Goal: Task Accomplishment & Management: Use online tool/utility

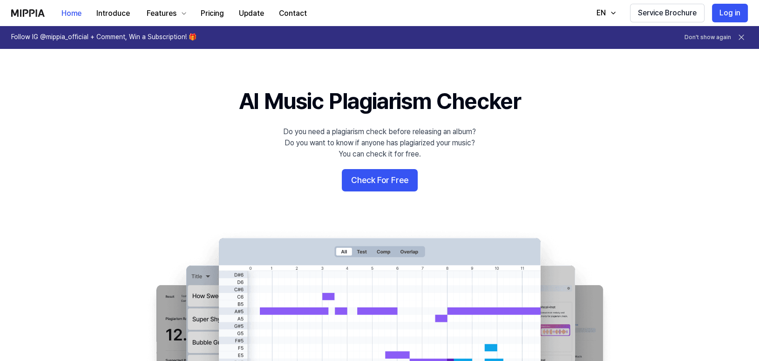
click at [144, 200] on 배너 "AI Music Plagiarism Checker Do you need a plagiarism check before releasing an …" at bounding box center [379, 255] width 670 height 338
click at [380, 182] on button "Check For Free" at bounding box center [380, 180] width 76 height 22
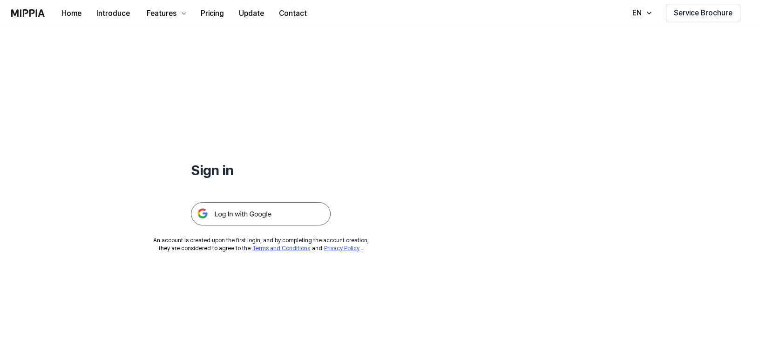
click at [273, 214] on img at bounding box center [261, 213] width 140 height 23
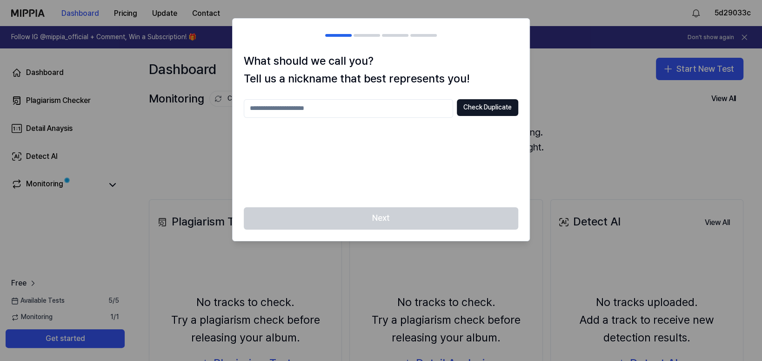
click at [192, 186] on div at bounding box center [381, 180] width 762 height 361
click at [360, 109] on input "text" at bounding box center [348, 108] width 209 height 19
type input "*"
type input "********"
click at [409, 218] on div "Next" at bounding box center [381, 224] width 297 height 34
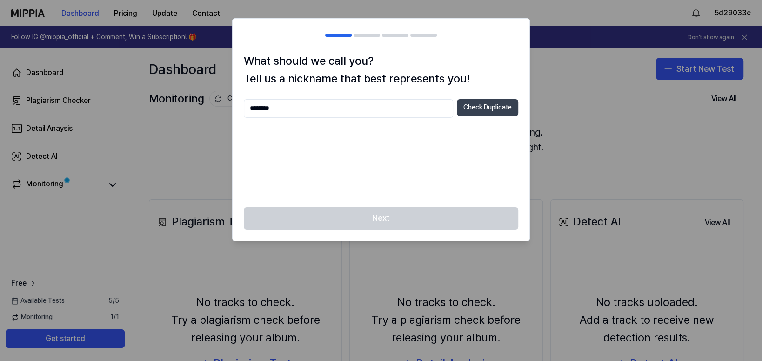
click at [485, 110] on button "Check Duplicate" at bounding box center [487, 107] width 61 height 17
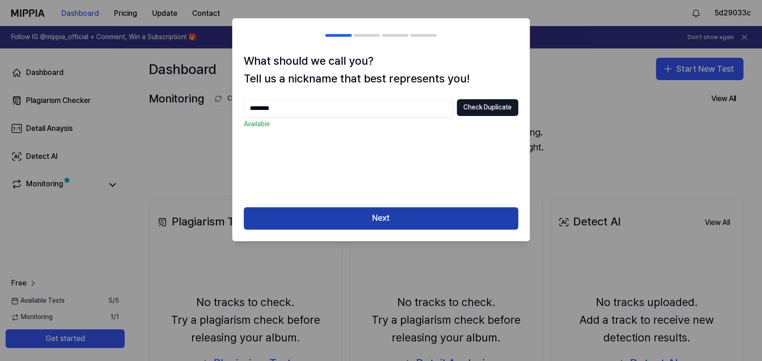
click at [441, 214] on button "Next" at bounding box center [381, 218] width 275 height 22
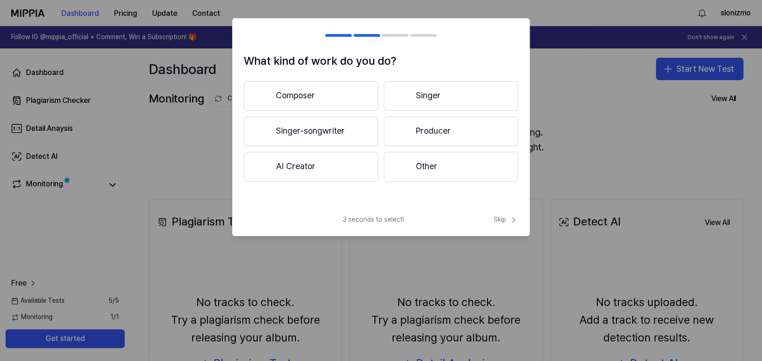
click at [350, 134] on button "Singer-songwriter" at bounding box center [311, 131] width 135 height 30
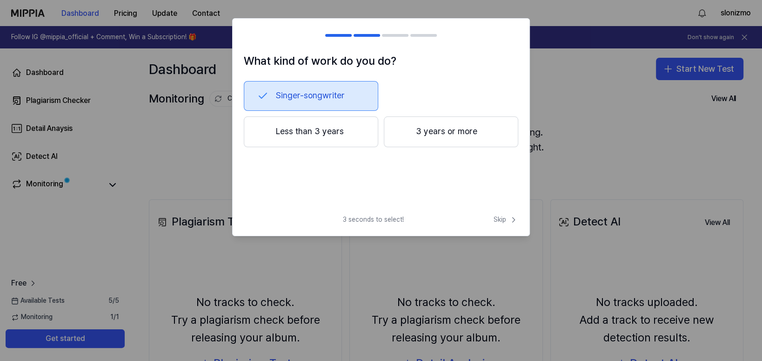
click at [344, 129] on button "Less than 3 years" at bounding box center [311, 131] width 135 height 31
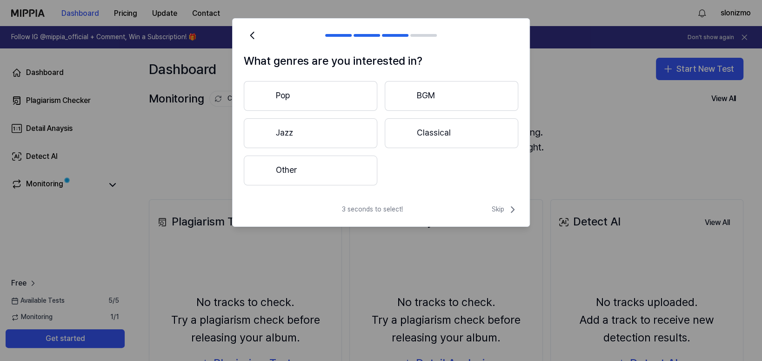
click at [268, 168] on div at bounding box center [262, 170] width 11 height 11
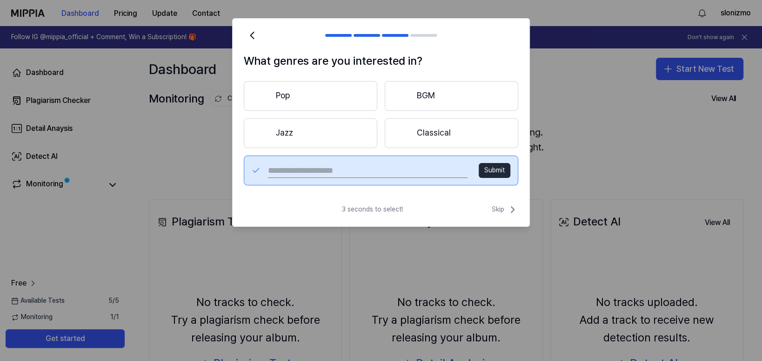
click at [498, 169] on button "Submit" at bounding box center [495, 170] width 32 height 15
click at [512, 204] on icon at bounding box center [512, 209] width 11 height 11
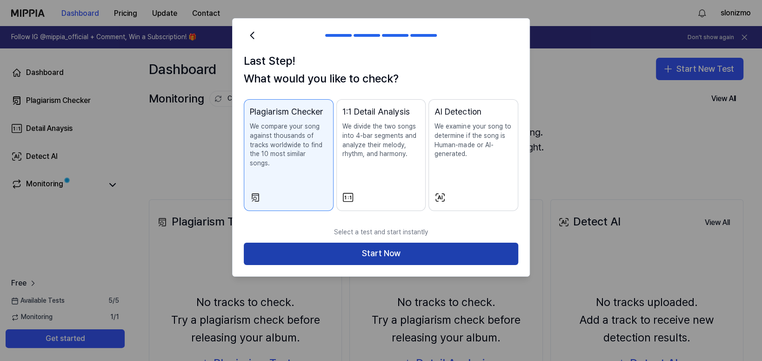
click at [390, 253] on button "Start Now" at bounding box center [381, 254] width 275 height 22
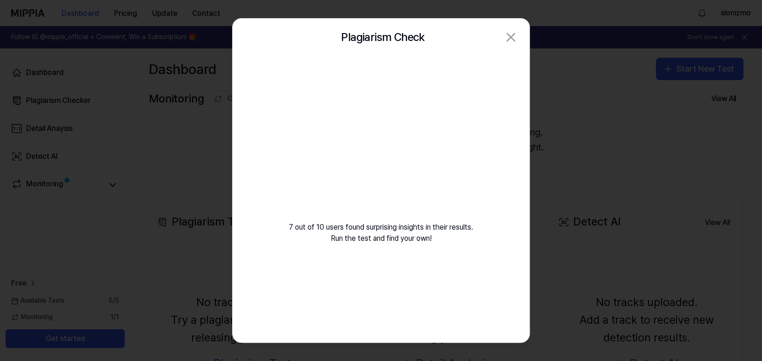
click at [379, 133] on video at bounding box center [381, 145] width 134 height 134
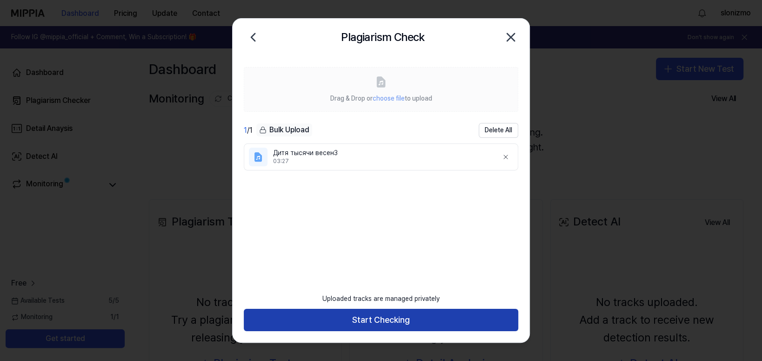
click at [425, 320] on button "Start Checking" at bounding box center [381, 320] width 275 height 22
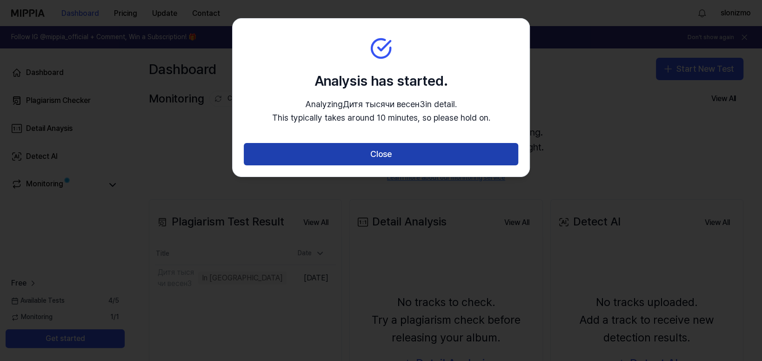
click at [409, 151] on button "Close" at bounding box center [381, 154] width 275 height 22
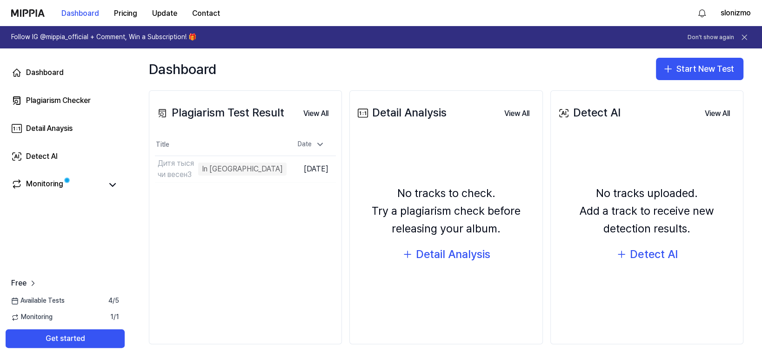
scroll to position [110, 0]
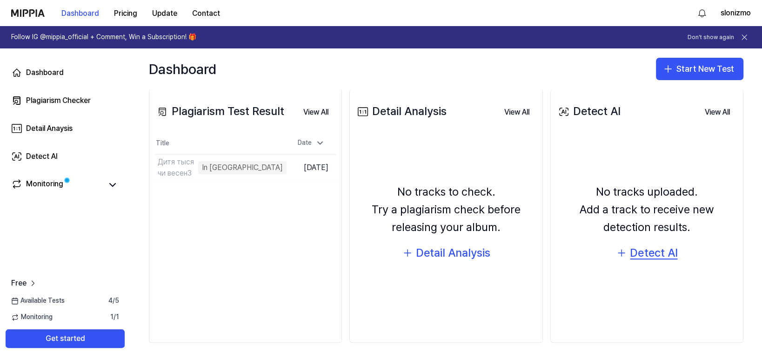
click at [653, 255] on div "Detect AI" at bounding box center [653, 253] width 47 height 18
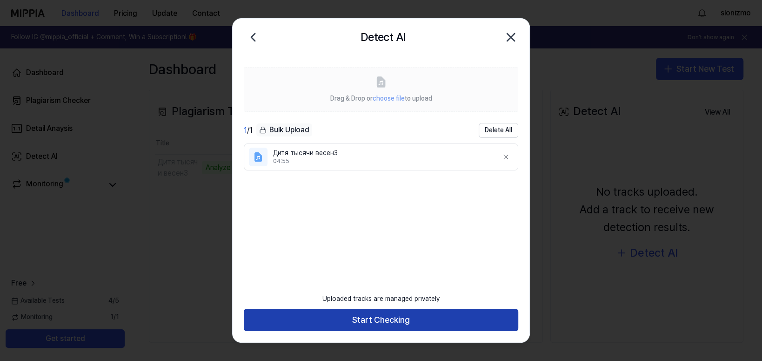
click at [436, 319] on button "Start Checking" at bounding box center [381, 320] width 275 height 22
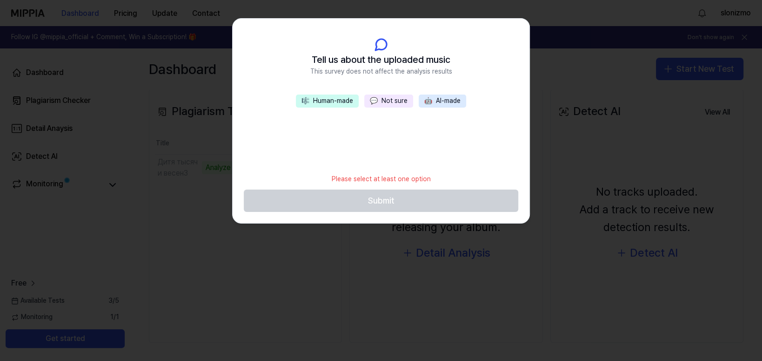
click at [397, 100] on button "💬 Not sure" at bounding box center [388, 100] width 49 height 13
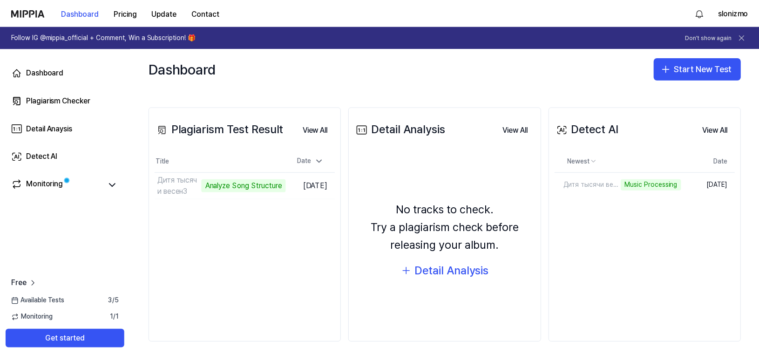
scroll to position [92, 0]
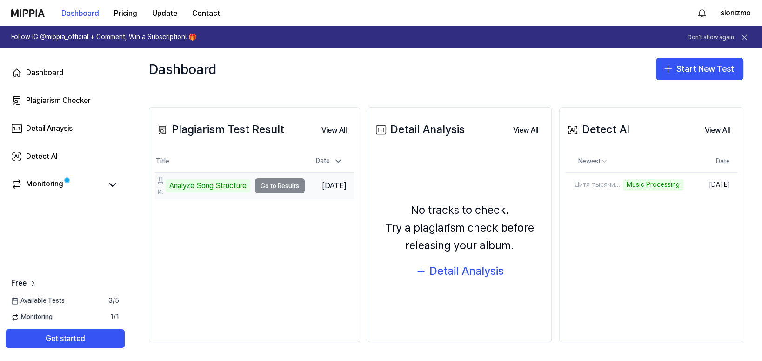
click at [273, 187] on td "Дитя тысячи весен3 Analyze Song Structure Go to Results" at bounding box center [230, 186] width 150 height 26
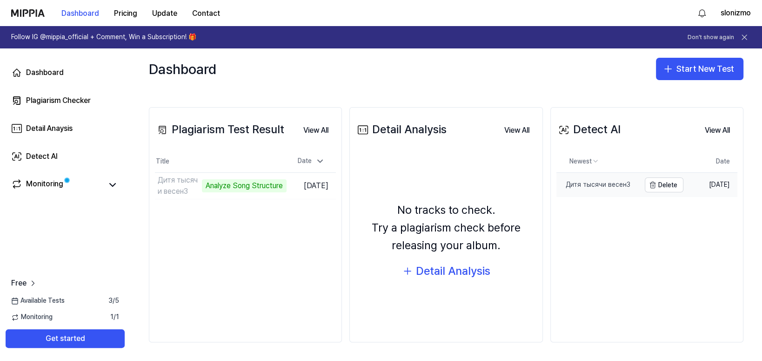
click at [600, 180] on div "Дитя тысячи весен3" at bounding box center [594, 184] width 74 height 9
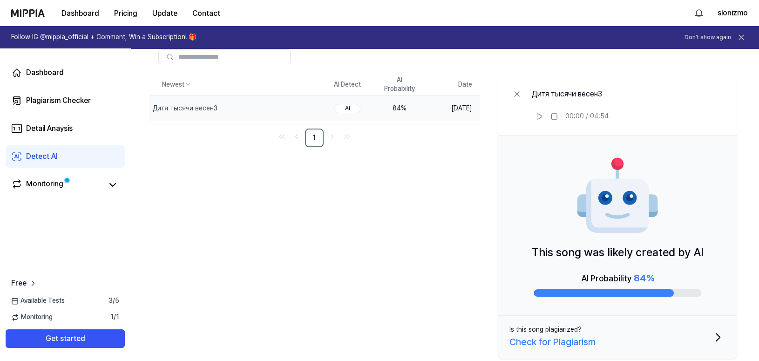
scroll to position [56, 0]
click at [77, 186] on link "Monitoring" at bounding box center [56, 184] width 91 height 13
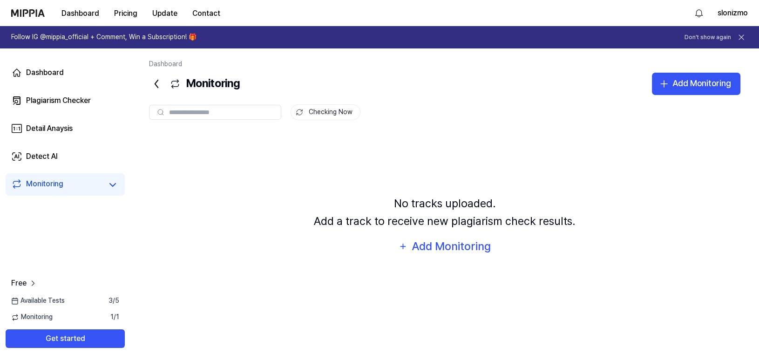
scroll to position [0, 0]
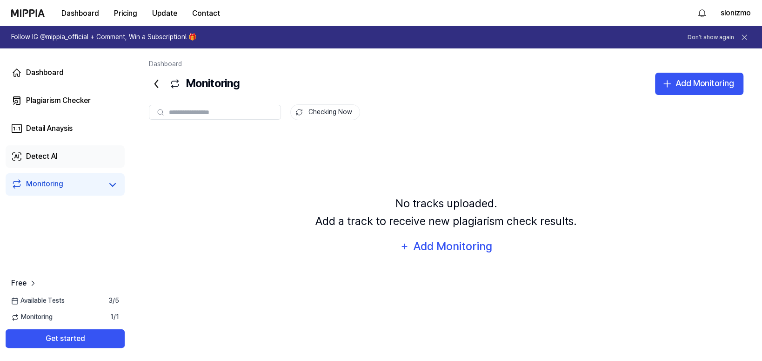
click at [65, 158] on link "Detect AI" at bounding box center [65, 156] width 119 height 22
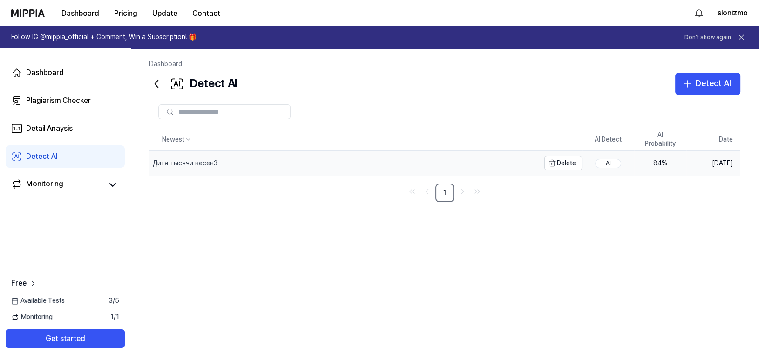
click at [319, 164] on div "Дитя тысячи весен3" at bounding box center [344, 163] width 391 height 24
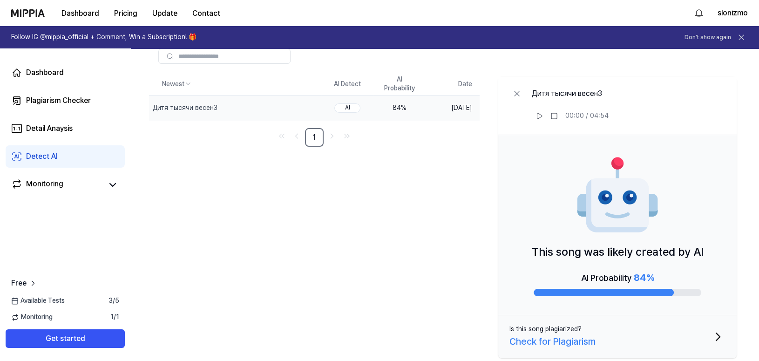
scroll to position [56, 0]
click at [189, 198] on div "Newest AI Detect AI Probability Date Дитя тысячи весен3 Delete AI 84 % [DATE] 1…" at bounding box center [444, 217] width 591 height 289
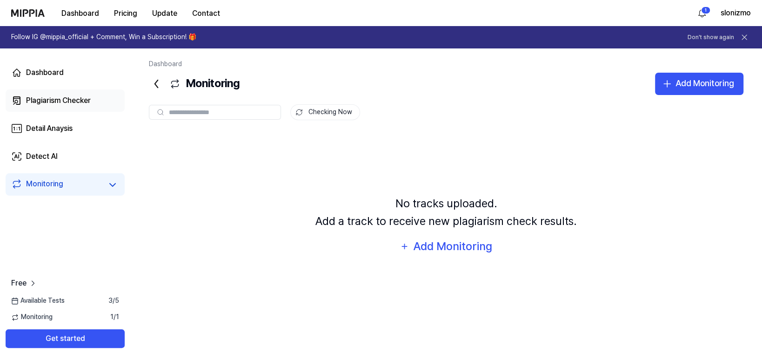
click at [66, 99] on div "Plagiarism Checker" at bounding box center [58, 100] width 65 height 11
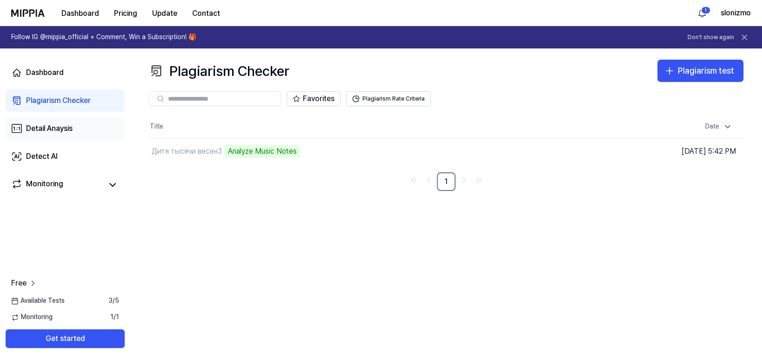
click at [67, 128] on div "Detail Anaysis" at bounding box center [49, 128] width 47 height 11
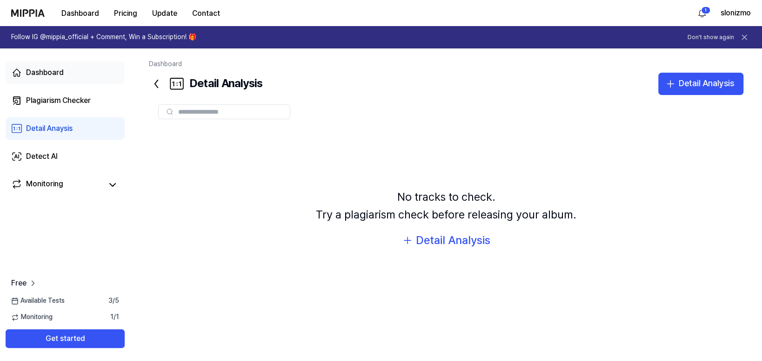
click at [67, 74] on link "Dashboard" at bounding box center [65, 72] width 119 height 22
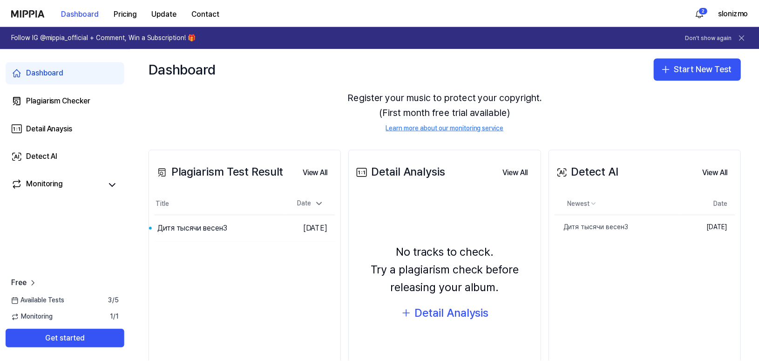
scroll to position [92, 0]
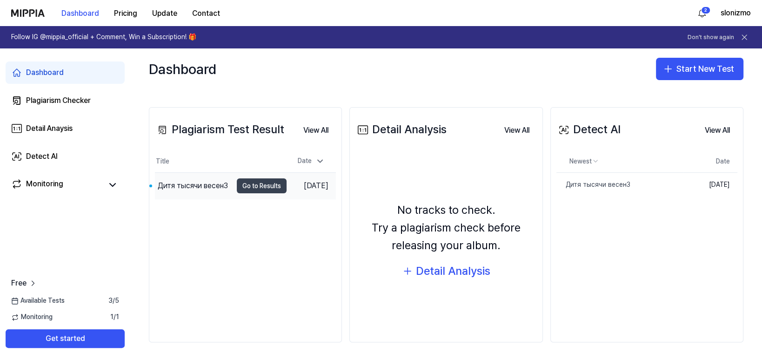
click at [264, 189] on button "Go to Results" at bounding box center [262, 185] width 50 height 15
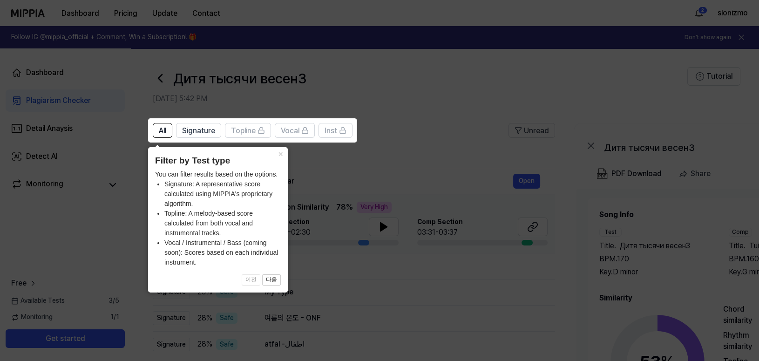
click at [398, 75] on icon at bounding box center [381, 180] width 762 height 361
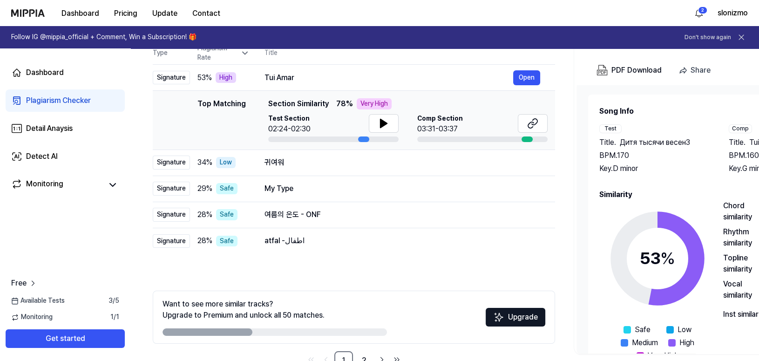
scroll to position [131, 0]
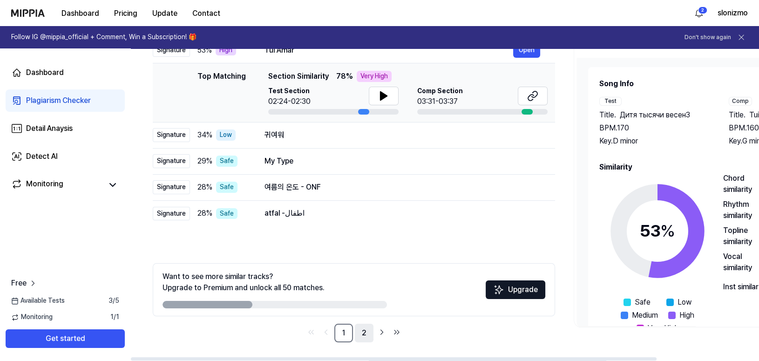
click at [363, 335] on link "2" at bounding box center [364, 333] width 19 height 19
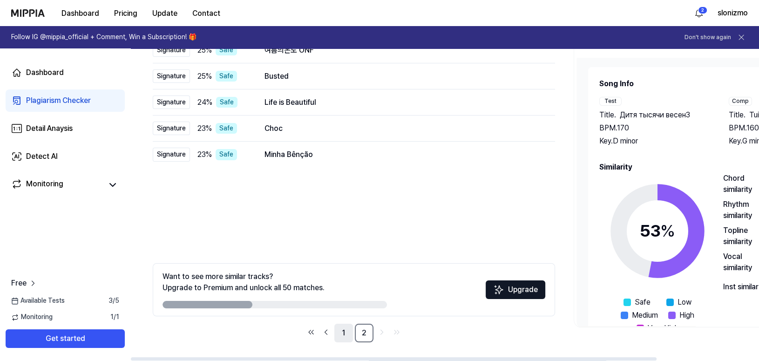
click at [343, 330] on link "1" at bounding box center [343, 333] width 19 height 19
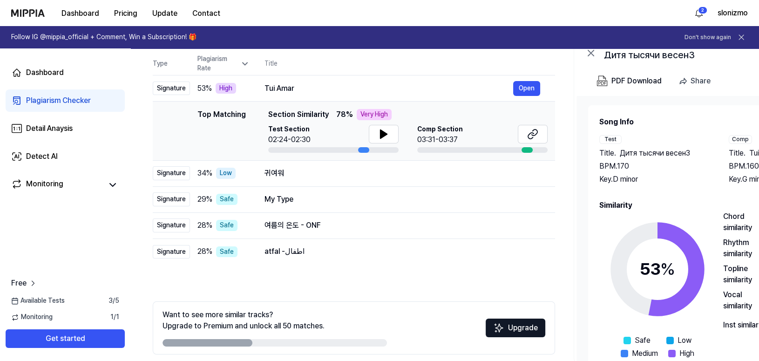
scroll to position [93, 0]
click at [121, 247] on div "Dashboard Plagiarism Checker Detail Anaysis Detect AI Monitoring Free Available…" at bounding box center [65, 204] width 130 height 312
click at [522, 88] on button "Open" at bounding box center [526, 88] width 27 height 15
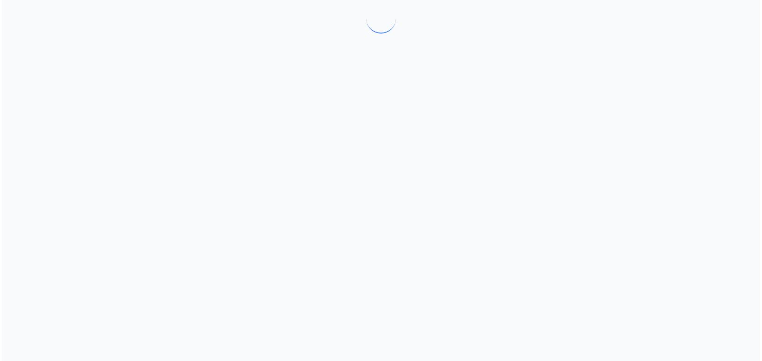
scroll to position [0, 0]
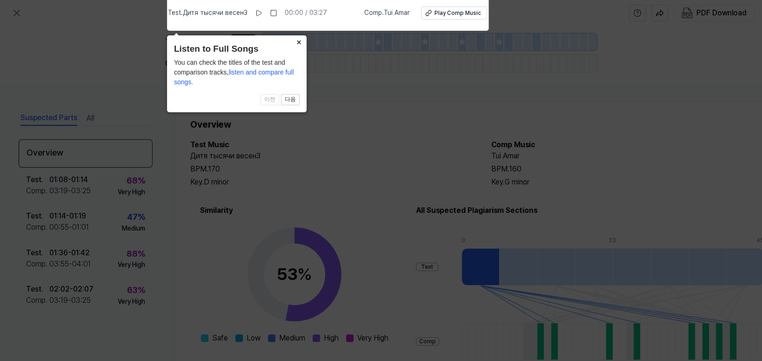
click at [297, 42] on button "×" at bounding box center [299, 41] width 15 height 13
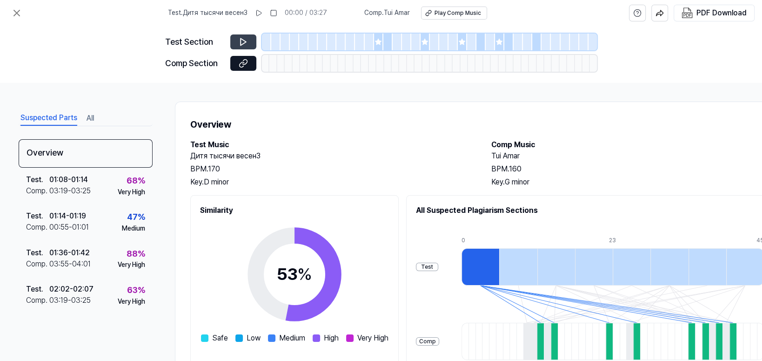
click at [244, 41] on icon at bounding box center [244, 42] width 6 height 7
drag, startPoint x: 533, startPoint y: 155, endPoint x: 483, endPoint y: 151, distance: 49.9
click at [483, 151] on div "Test Music Дитя тысячи весен3 BPM. 170 Key. D minor Comp Music Tui Amar BPM. 16…" at bounding box center [482, 163] width 584 height 48
copy h2 "Tui Amar"
click at [673, 173] on div "BPM. 160" at bounding box center [633, 168] width 283 height 11
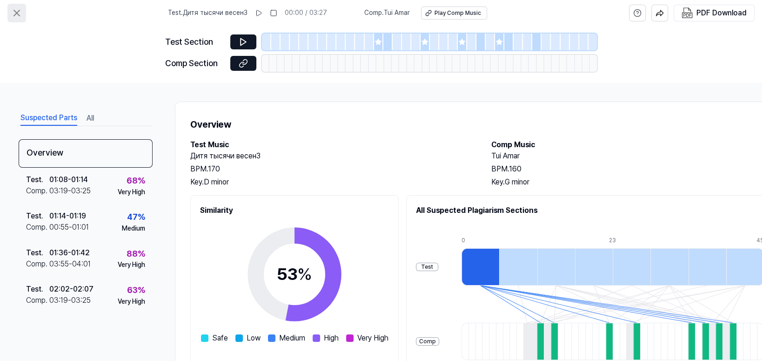
click at [23, 16] on button at bounding box center [16, 13] width 19 height 19
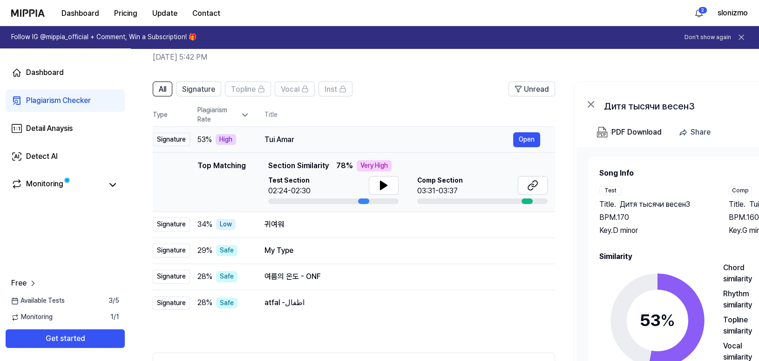
scroll to position [131, 0]
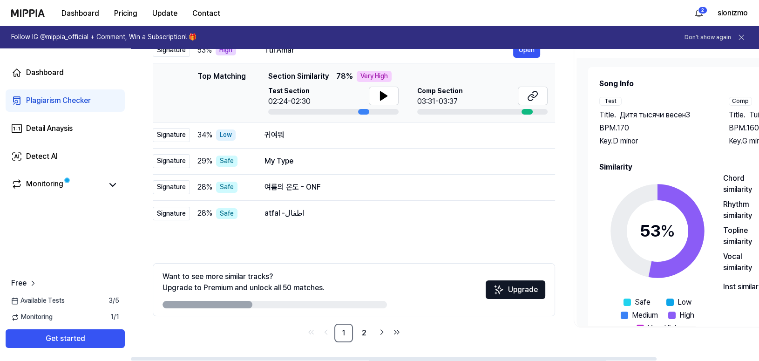
click at [211, 252] on div "All Signature Topline Vocal Inst Unread All Signature Topline Vocal Inst Type P…" at bounding box center [354, 167] width 402 height 350
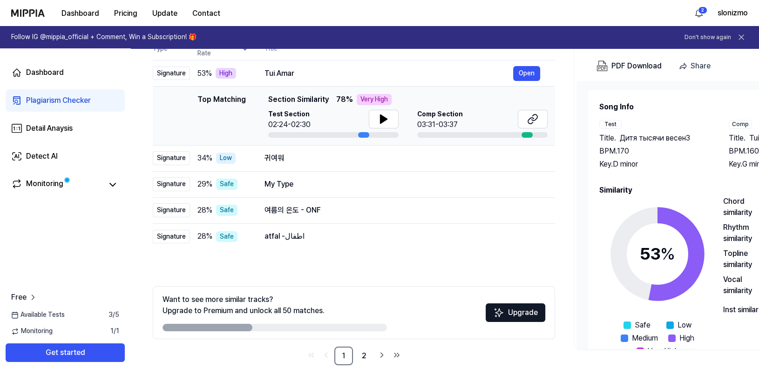
scroll to position [116, 0]
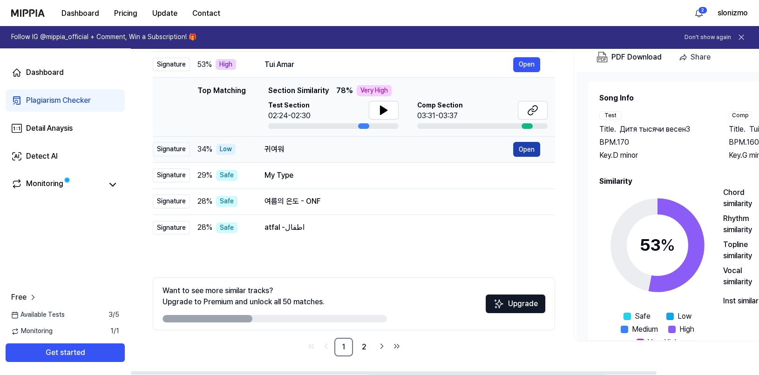
click at [524, 152] on button "Open" at bounding box center [526, 149] width 27 height 15
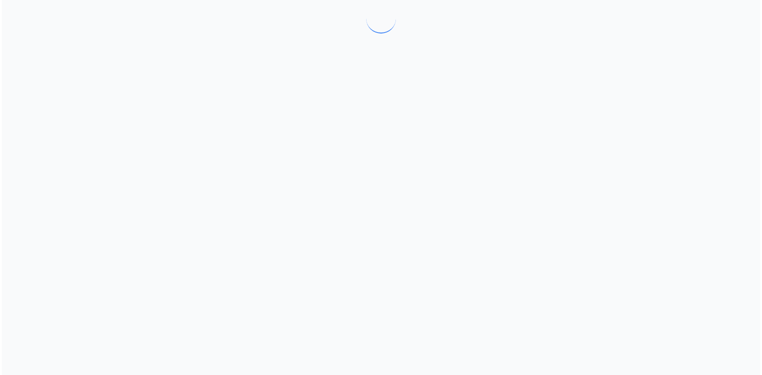
scroll to position [0, 0]
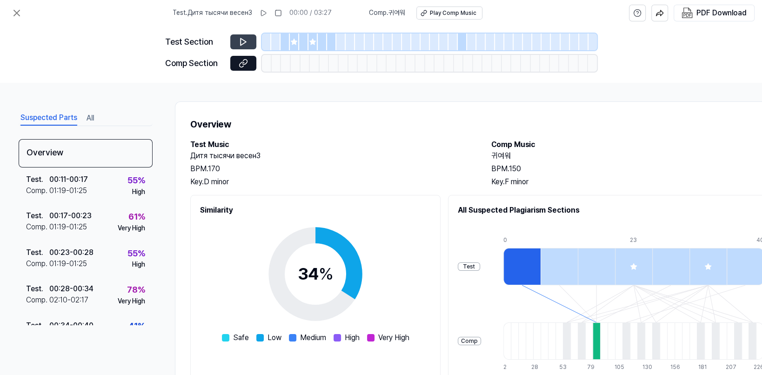
click at [241, 43] on icon at bounding box center [244, 42] width 6 height 7
click at [249, 43] on button at bounding box center [243, 41] width 26 height 15
click at [218, 240] on div "34 % Safe Low Medium High Very High Chord similarity 62 % Very High Rhythm simi…" at bounding box center [315, 333] width 231 height 234
click at [239, 44] on icon at bounding box center [243, 41] width 9 height 9
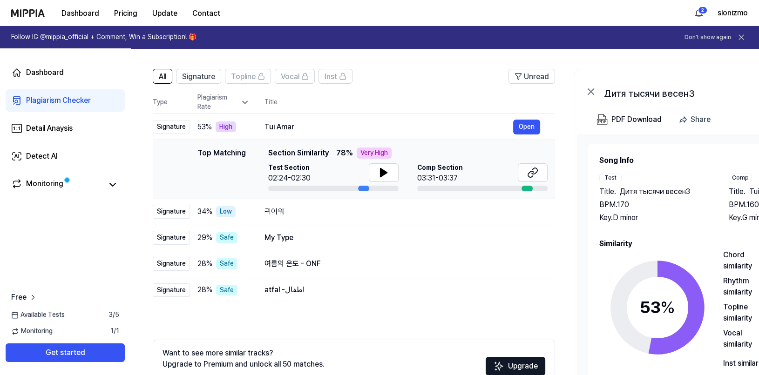
scroll to position [23, 0]
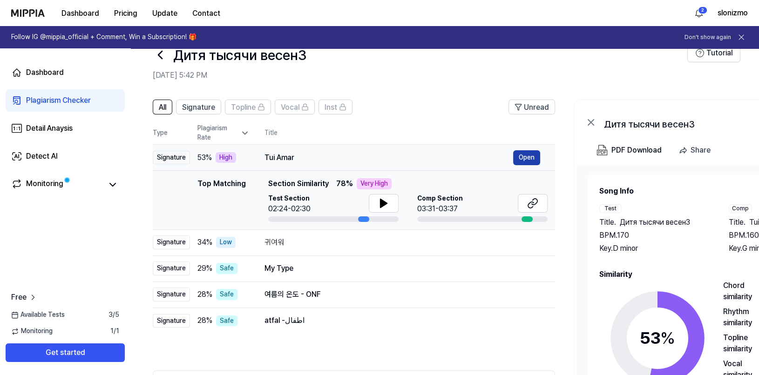
click at [536, 157] on button "Open" at bounding box center [526, 157] width 27 height 15
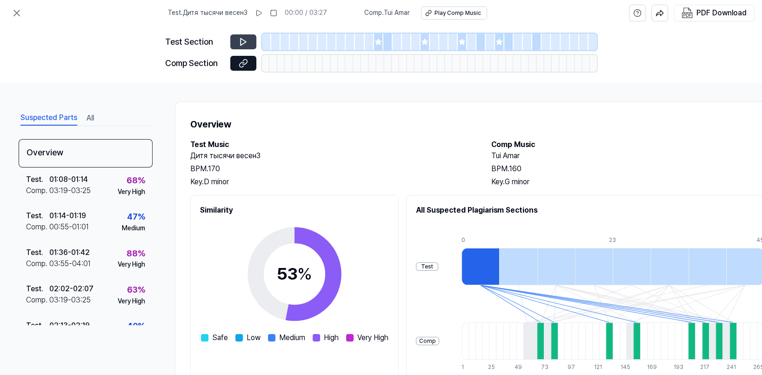
click at [241, 36] on button at bounding box center [243, 41] width 26 height 15
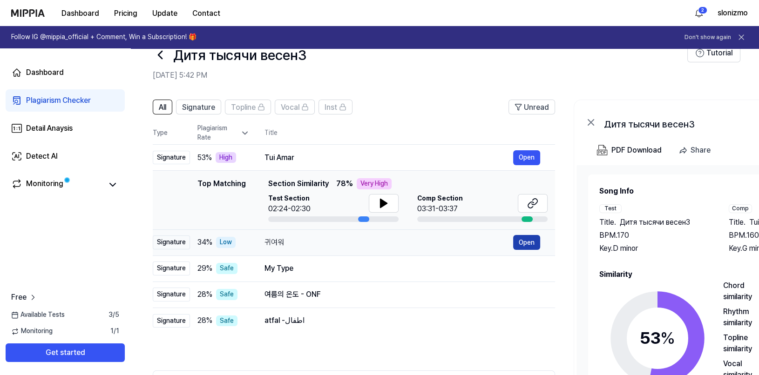
click at [534, 246] on button "Open" at bounding box center [526, 242] width 27 height 15
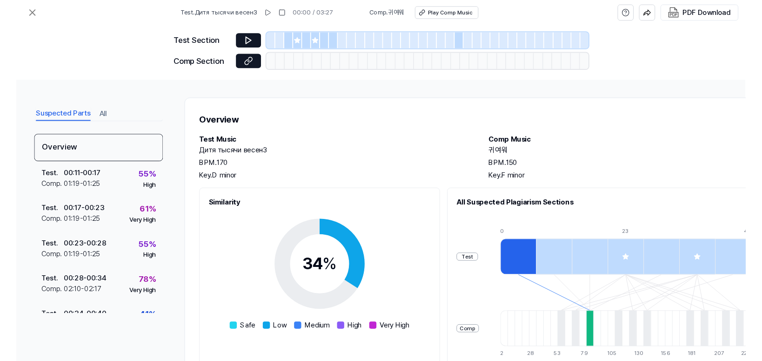
scroll to position [0, 0]
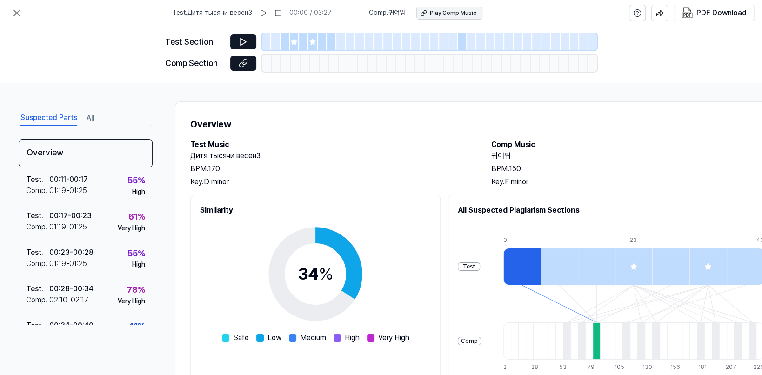
click at [455, 13] on div "Play Comp Music" at bounding box center [453, 13] width 47 height 8
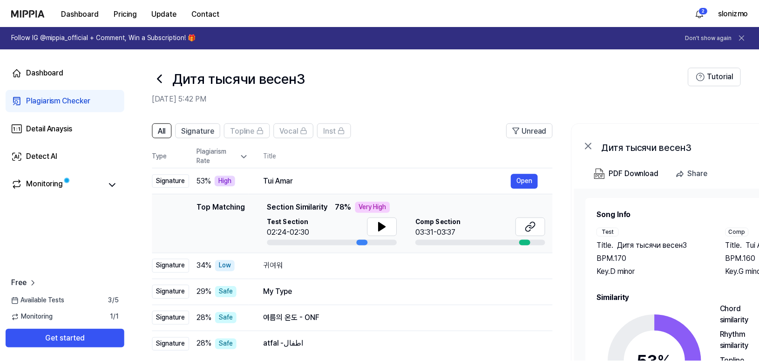
scroll to position [23, 0]
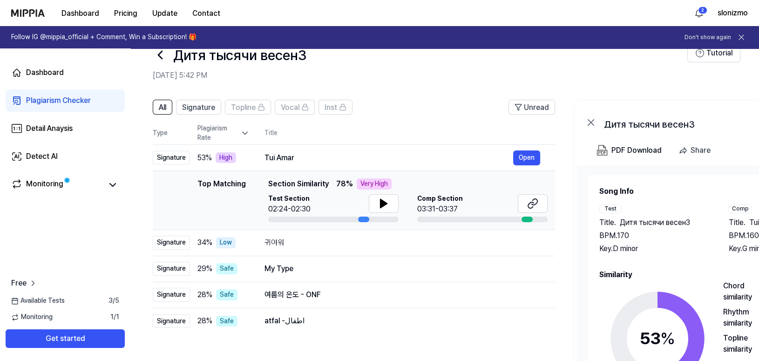
click at [222, 213] on div "Top Matching" at bounding box center [221, 200] width 48 height 44
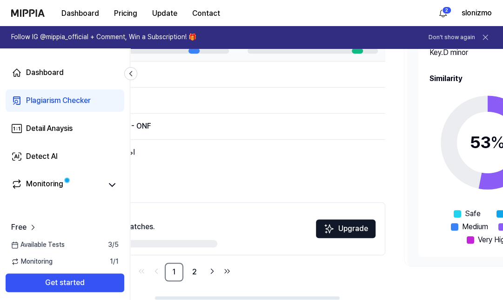
scroll to position [0, 257]
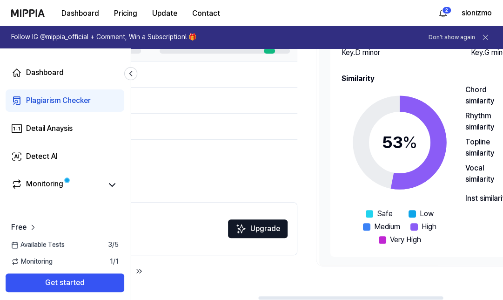
drag, startPoint x: 288, startPoint y: 296, endPoint x: 416, endPoint y: 305, distance: 128.3
click at [416, 299] on div at bounding box center [350, 297] width 185 height 3
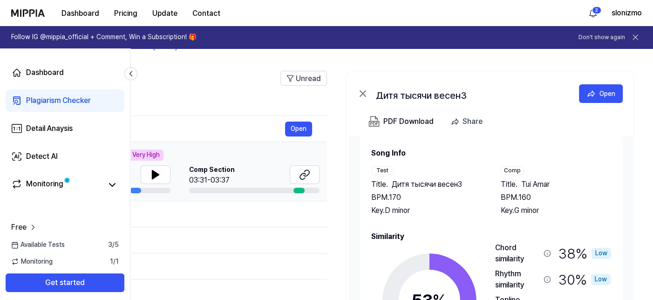
scroll to position [0, 0]
